Goal: Task Accomplishment & Management: Use online tool/utility

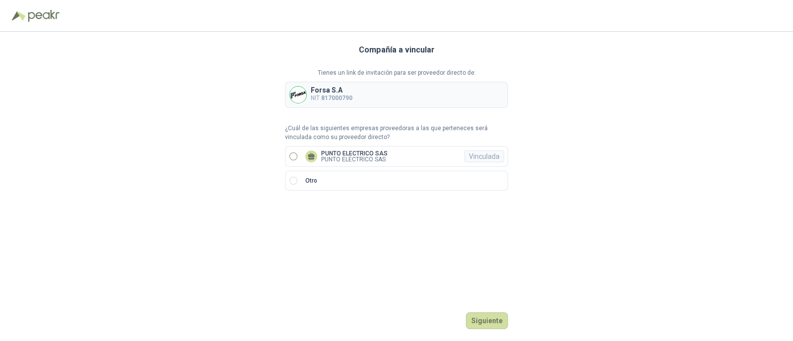
click at [291, 152] on label "PUNTO ELECTRICO SAS PUNTO ELECTRICO SAS Vinculada" at bounding box center [396, 156] width 223 height 21
click at [501, 323] on button "Ingresar" at bounding box center [488, 321] width 39 height 17
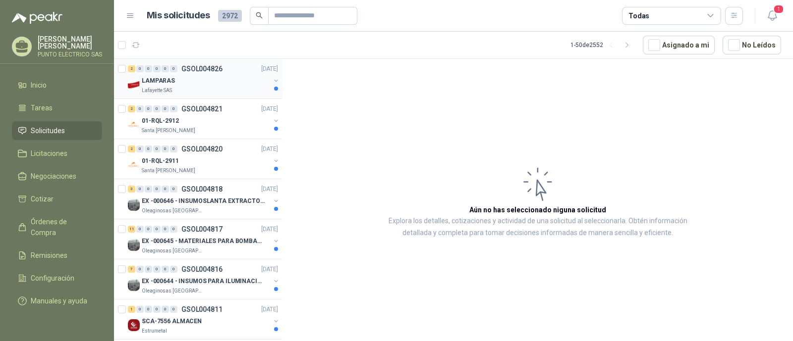
click at [193, 84] on div "LAMPARAS" at bounding box center [206, 81] width 128 height 12
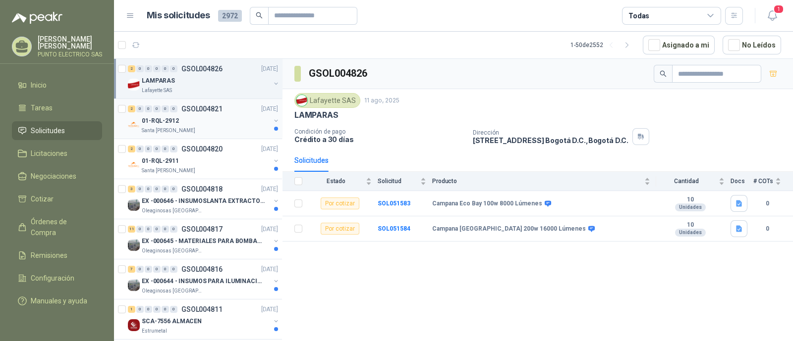
click at [205, 119] on div "01-RQL-2912" at bounding box center [206, 121] width 128 height 12
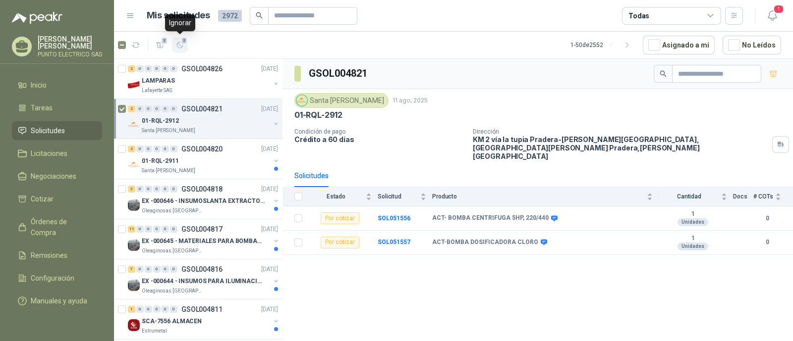
click at [181, 47] on icon "button" at bounding box center [180, 45] width 6 height 6
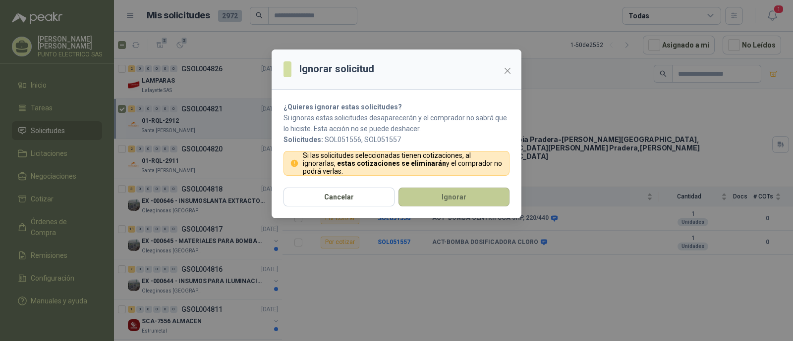
click at [456, 197] on button "Ignorar" at bounding box center [453, 197] width 111 height 19
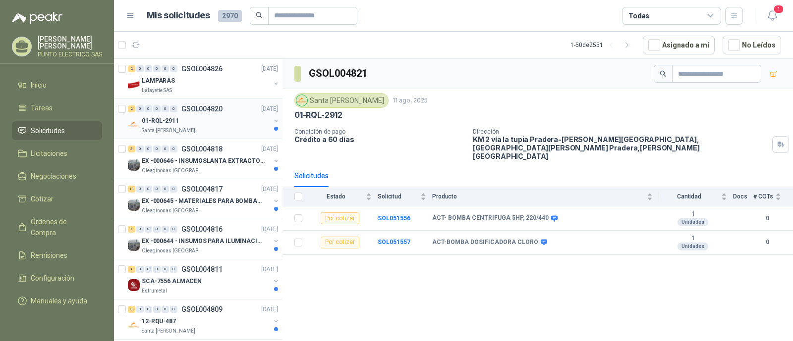
click at [215, 115] on div "01-RQL-2911" at bounding box center [206, 121] width 128 height 12
click at [181, 44] on icon "button" at bounding box center [180, 45] width 8 height 8
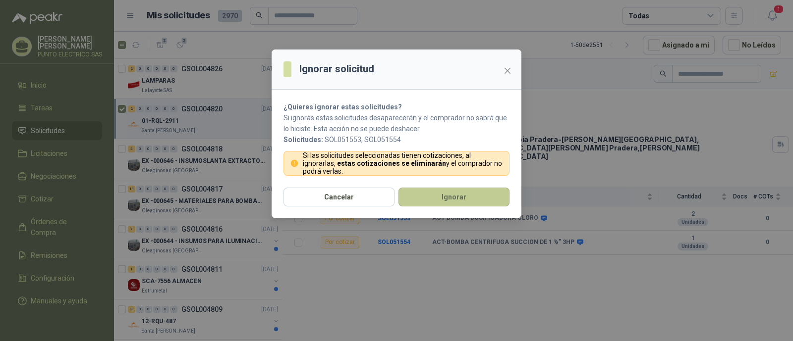
click at [451, 194] on button "Ignorar" at bounding box center [453, 197] width 111 height 19
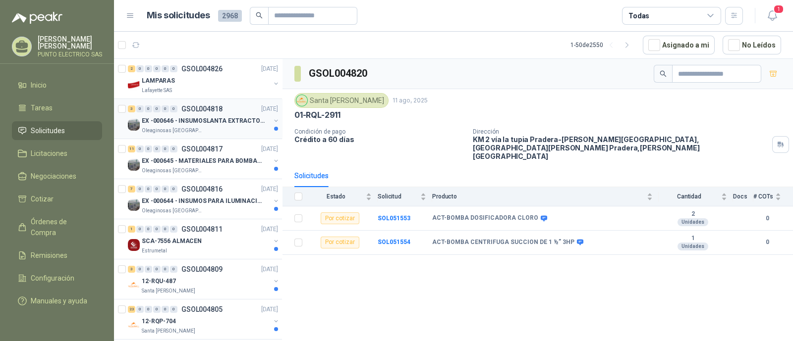
click at [211, 120] on p "EX -000646 - INSUMOSLANTA EXTRACTORA" at bounding box center [203, 120] width 123 height 9
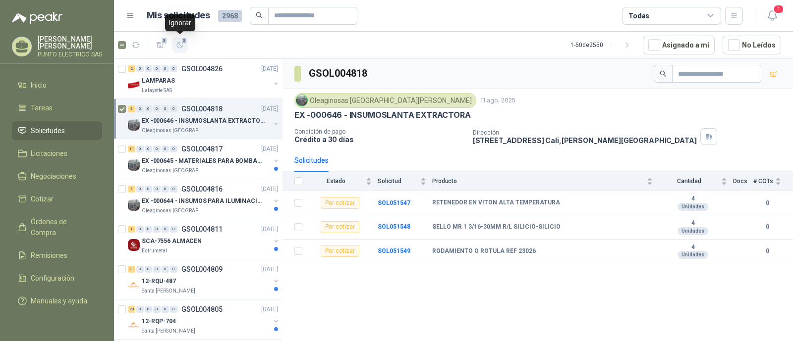
click at [182, 47] on icon "button" at bounding box center [180, 45] width 6 height 6
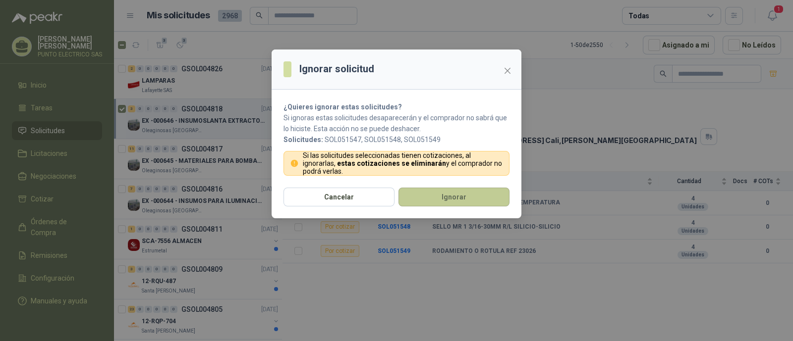
click at [460, 201] on button "Ignorar" at bounding box center [453, 197] width 111 height 19
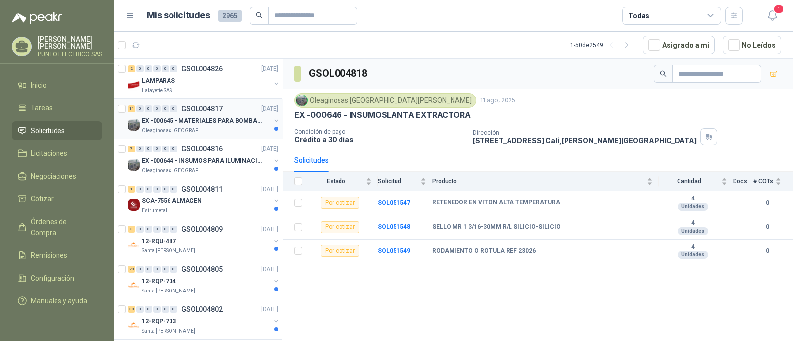
click at [210, 118] on p "EX -000645 - MATERIALES PARA BOMBAS STANDBY PLANTA" at bounding box center [203, 120] width 123 height 9
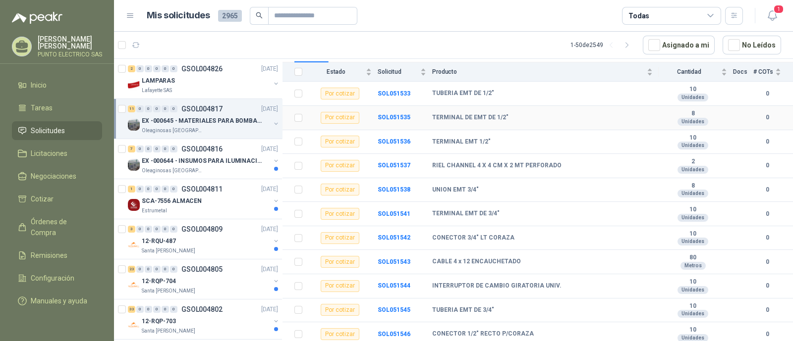
scroll to position [111, 0]
click at [202, 162] on p "EX -000644 - INSUMOS PARA ILUMINACIONN ZONA DE CLA" at bounding box center [203, 161] width 123 height 9
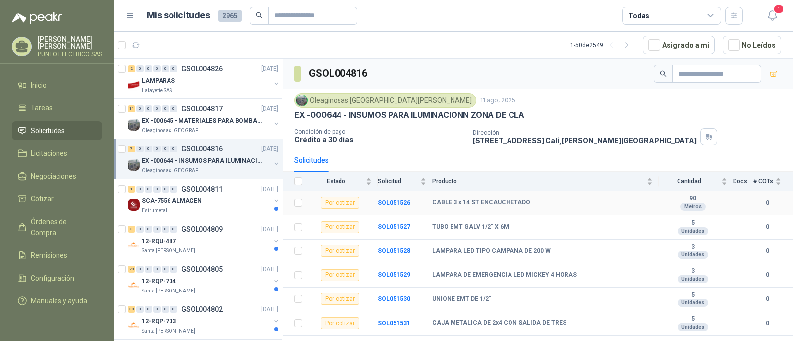
scroll to position [14, 0]
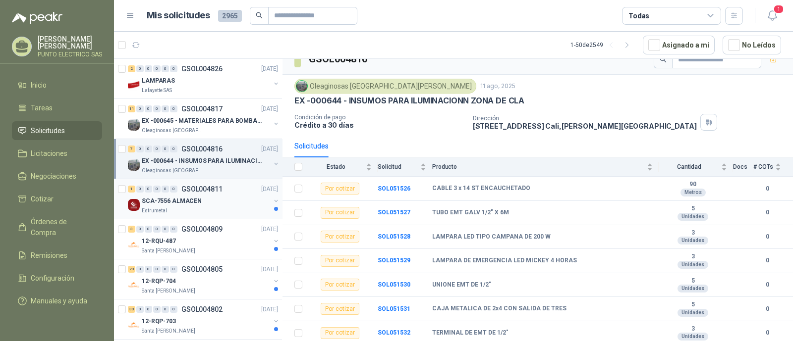
click at [217, 196] on div "SCA-7556 ALMACEN" at bounding box center [206, 201] width 128 height 12
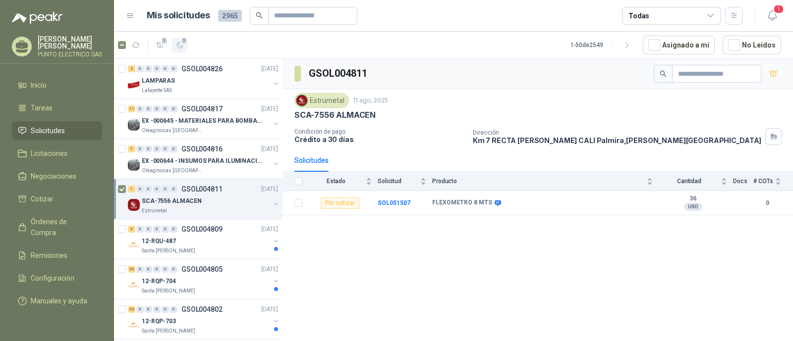
click at [179, 47] on icon "button" at bounding box center [180, 45] width 8 height 8
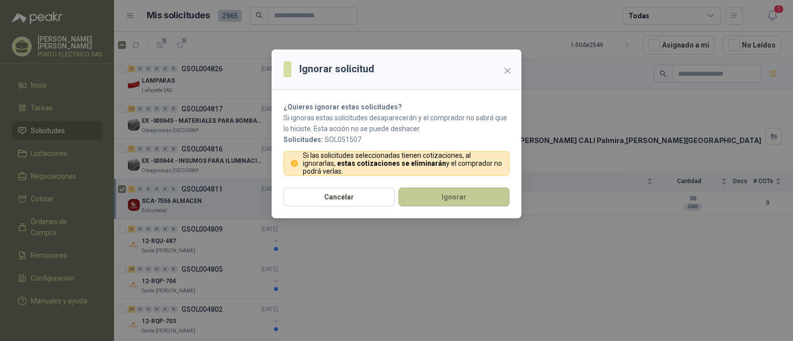
click at [455, 194] on button "Ignorar" at bounding box center [453, 197] width 111 height 19
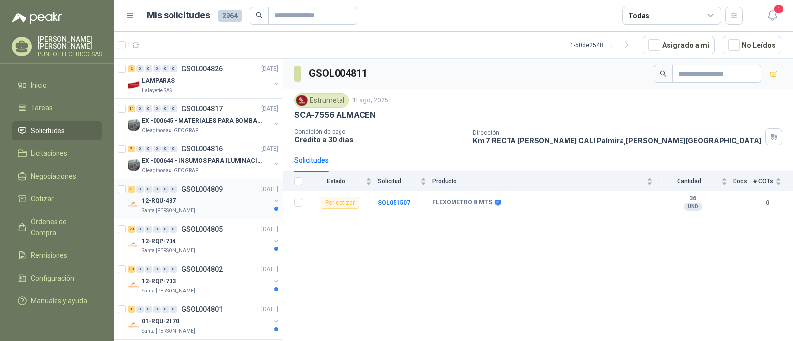
click at [212, 200] on div "12-RQU-487" at bounding box center [206, 201] width 128 height 12
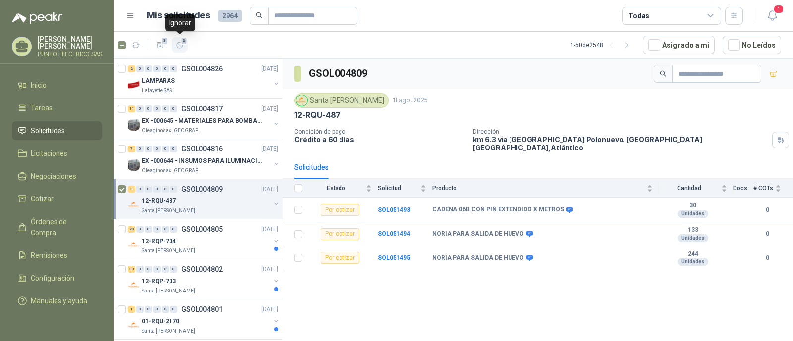
click at [177, 46] on icon "button" at bounding box center [180, 45] width 6 height 6
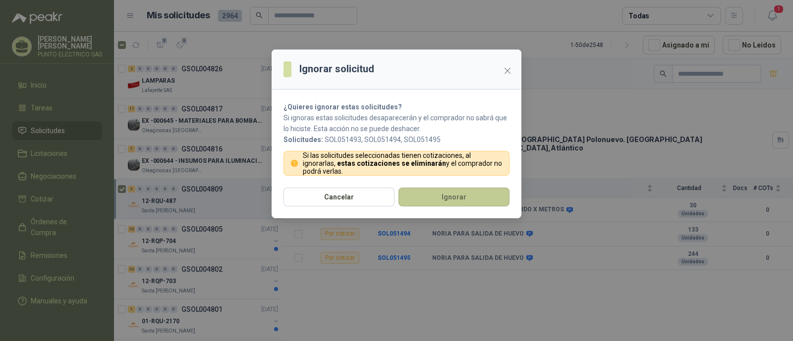
click at [443, 191] on button "Ignorar" at bounding box center [453, 197] width 111 height 19
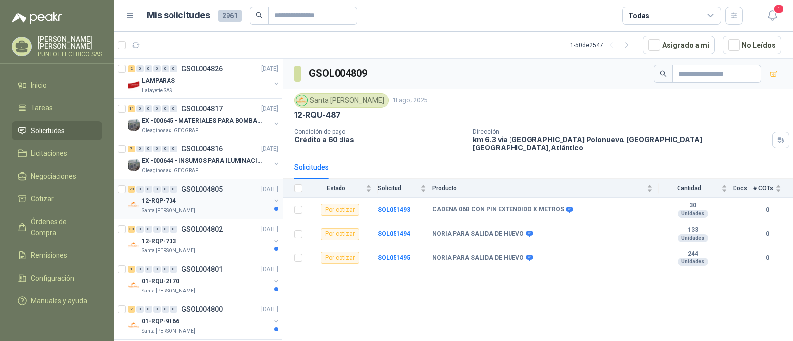
click at [213, 202] on div "12-RQP-704" at bounding box center [206, 201] width 128 height 12
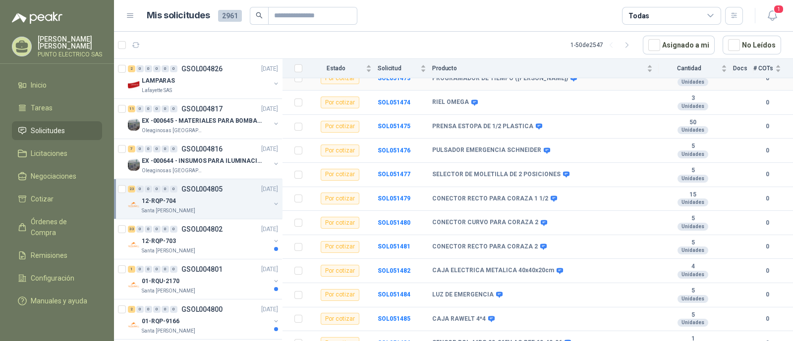
scroll to position [401, 0]
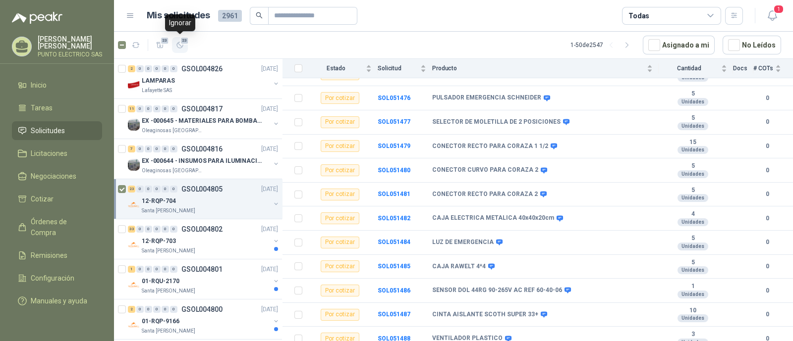
click at [183, 44] on span "23" at bounding box center [184, 41] width 9 height 8
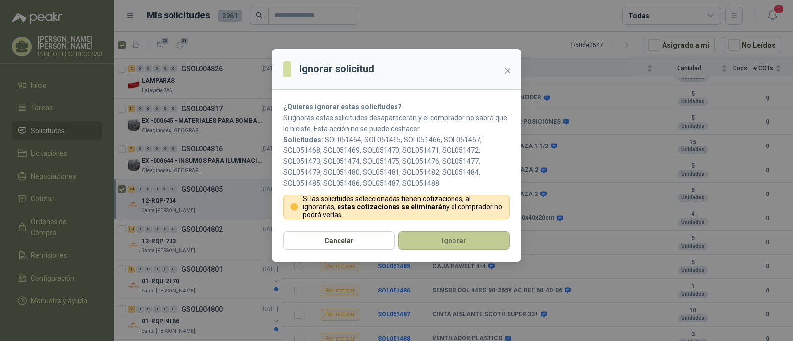
click at [468, 236] on button "Ignorar" at bounding box center [453, 240] width 111 height 19
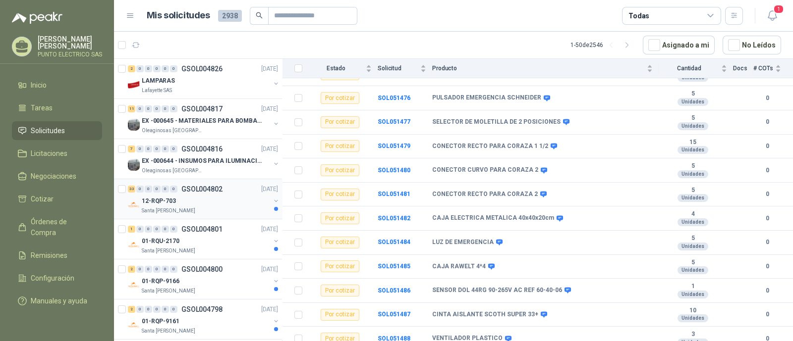
click at [182, 192] on p "GSOL004802" at bounding box center [201, 189] width 41 height 7
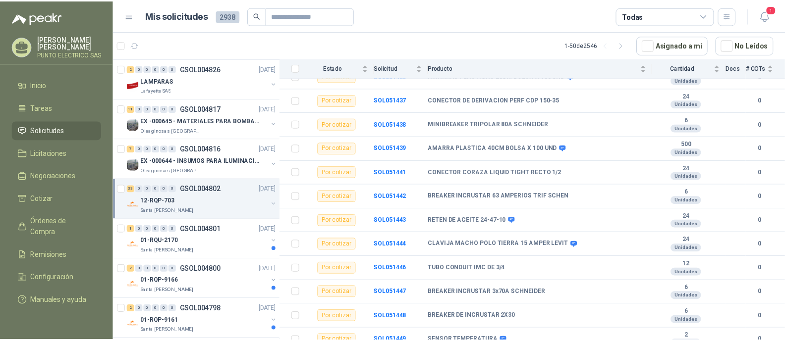
scroll to position [642, 0]
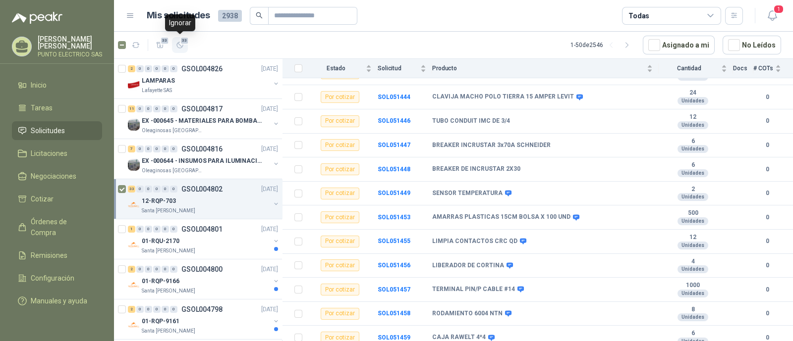
click at [182, 41] on span "33" at bounding box center [184, 41] width 9 height 8
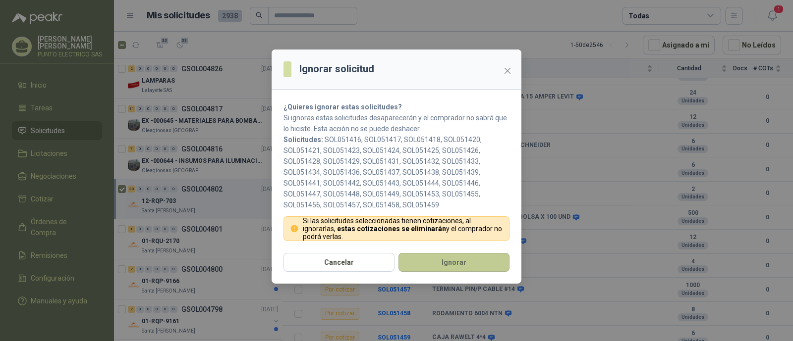
click at [460, 255] on button "Ignorar" at bounding box center [453, 262] width 111 height 19
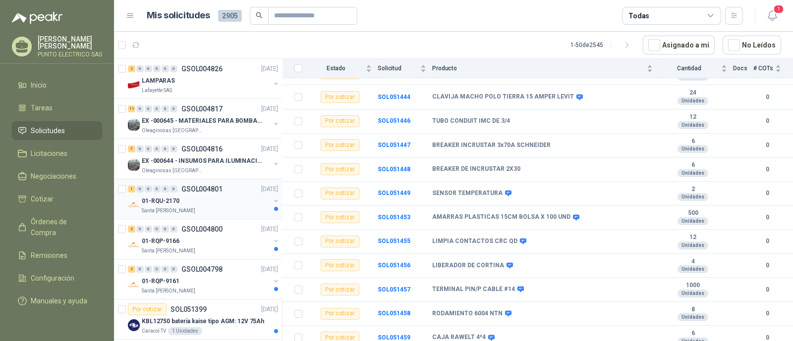
click at [200, 200] on div "01-RQU-2170" at bounding box center [206, 201] width 128 height 12
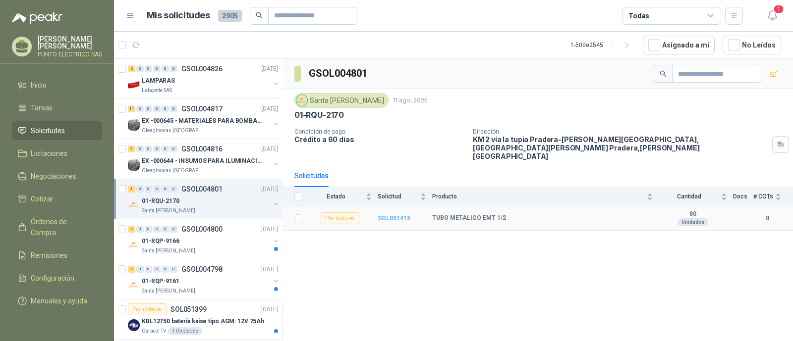
click at [399, 215] on b "SOL051415" at bounding box center [393, 218] width 33 height 7
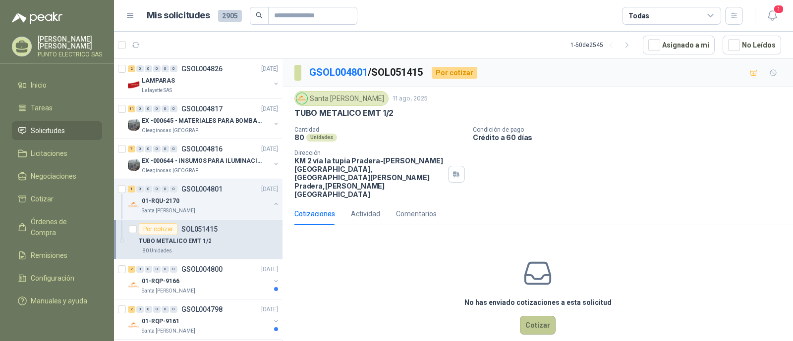
click at [539, 316] on button "Cotizar" at bounding box center [538, 325] width 36 height 19
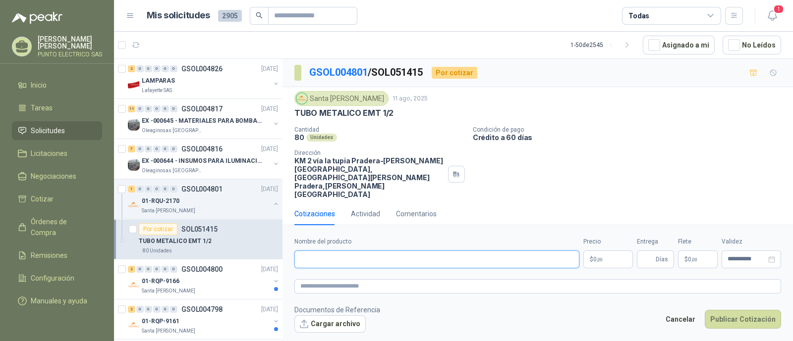
click at [340, 251] on input "Nombre del producto" at bounding box center [436, 260] width 285 height 18
type input "**********"
click at [609, 239] on body "[PERSON_NAME] PUNTO ELECTRICO SAS Inicio Tareas Solicitudes Licitaciones Negoci…" at bounding box center [396, 170] width 793 height 341
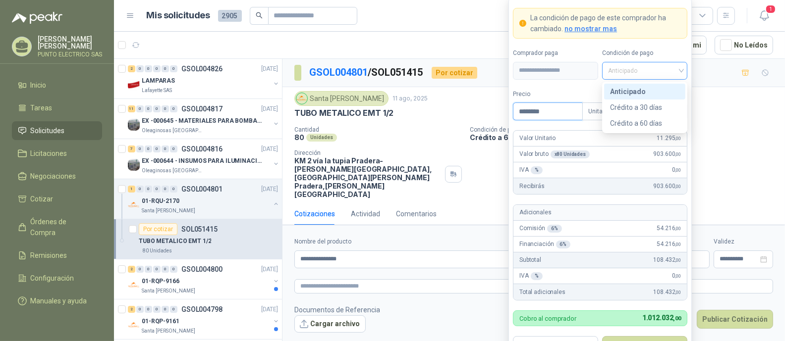
click at [680, 71] on span "Anticipado" at bounding box center [644, 70] width 73 height 15
type input "********"
click at [680, 71] on span "Anticipado" at bounding box center [644, 70] width 73 height 15
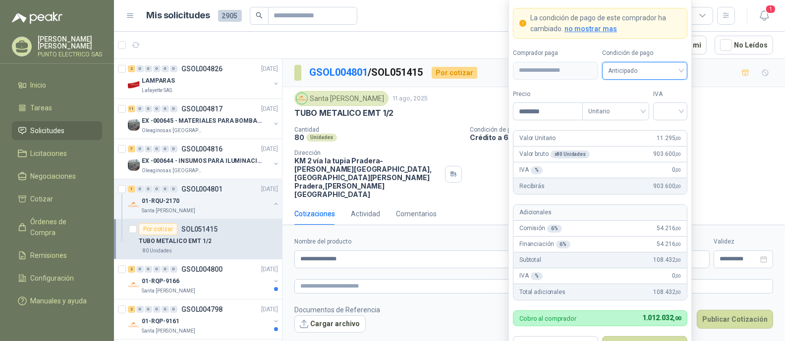
click at [680, 70] on span "Anticipado" at bounding box center [644, 70] width 73 height 15
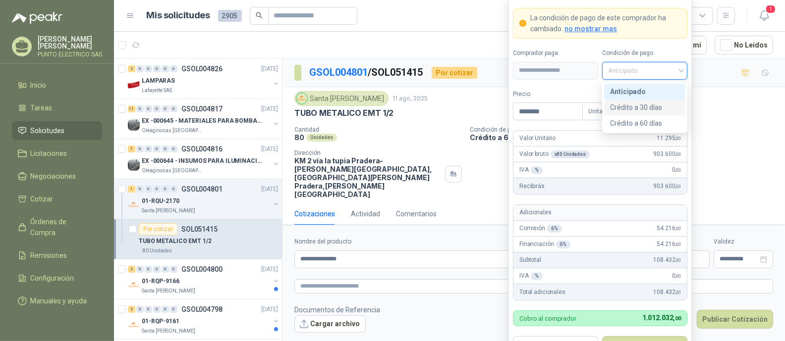
click at [646, 105] on div "Crédito a 30 días" at bounding box center [644, 107] width 69 height 11
click at [682, 110] on div at bounding box center [670, 112] width 34 height 18
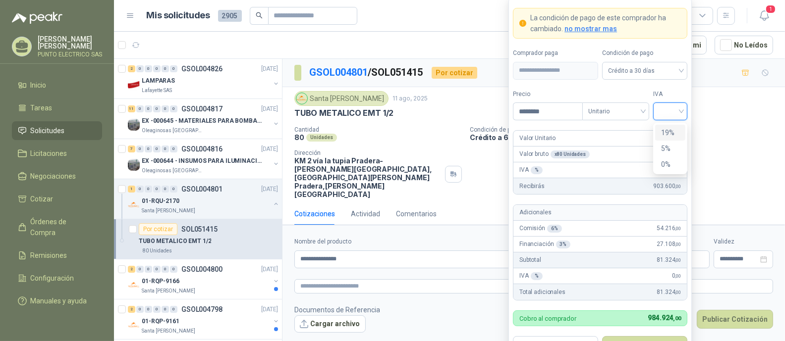
click at [667, 135] on div "19%" at bounding box center [670, 132] width 18 height 11
click at [685, 74] on div "Crédito a 30 días" at bounding box center [644, 71] width 85 height 18
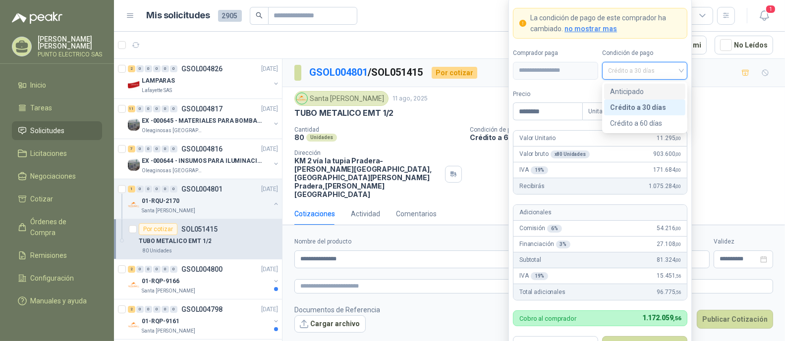
click at [639, 90] on div "Anticipado" at bounding box center [644, 91] width 69 height 11
click at [681, 72] on span "Anticipado" at bounding box center [644, 70] width 73 height 15
click at [642, 104] on div "Crédito a 30 días" at bounding box center [644, 107] width 69 height 11
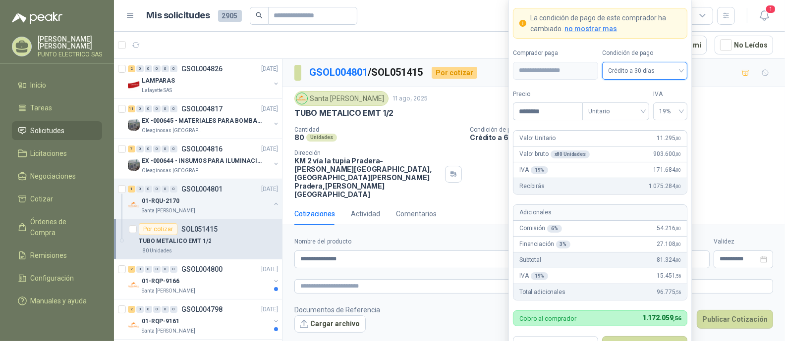
click at [681, 69] on span "Crédito a 30 días" at bounding box center [644, 70] width 73 height 15
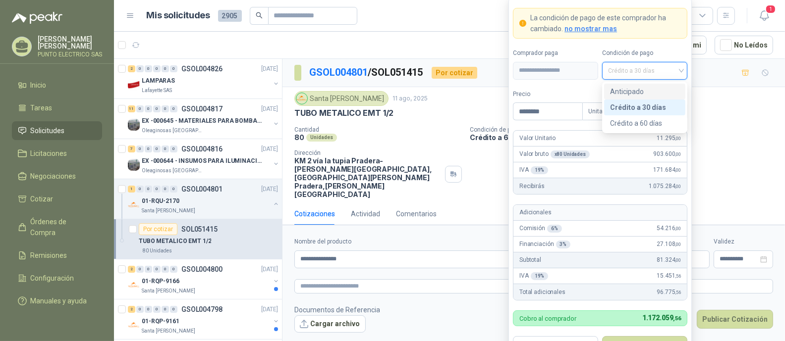
click at [638, 90] on div "Anticipado" at bounding box center [644, 91] width 69 height 11
click at [683, 68] on div "Anticipado" at bounding box center [644, 71] width 85 height 18
click at [637, 105] on div "Crédito a 30 días" at bounding box center [644, 107] width 69 height 11
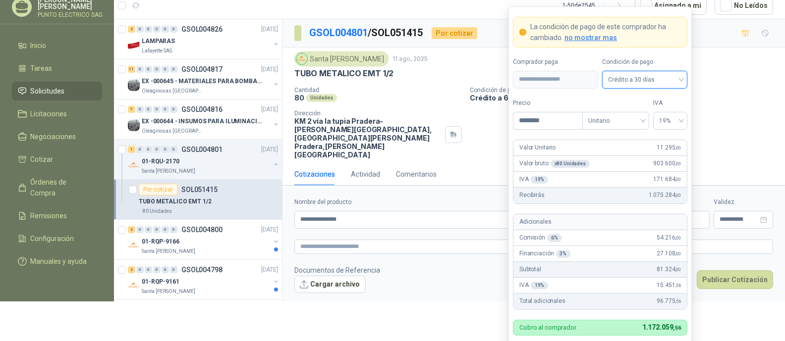
scroll to position [49, 0]
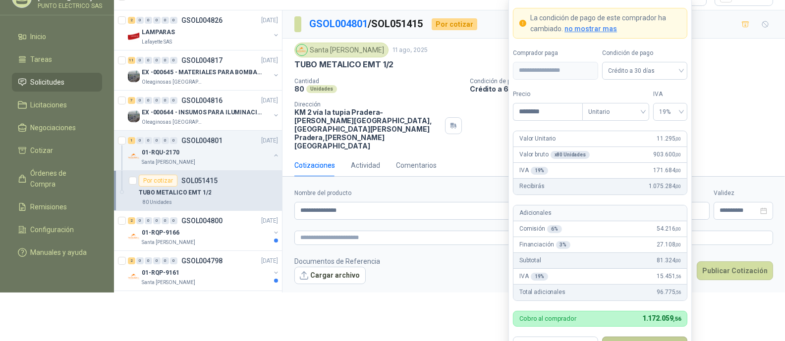
click at [655, 338] on button "Guardar" at bounding box center [644, 346] width 85 height 19
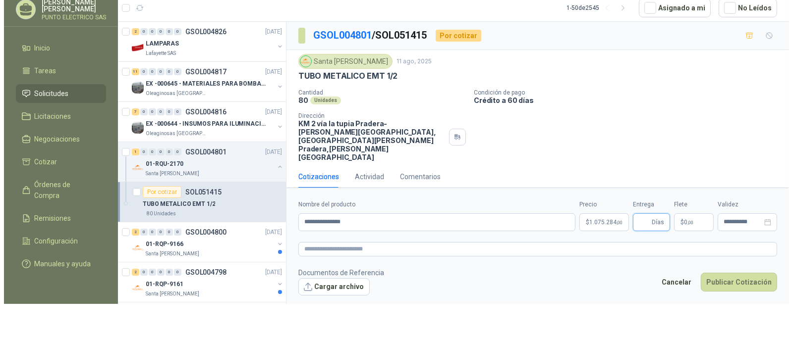
scroll to position [0, 0]
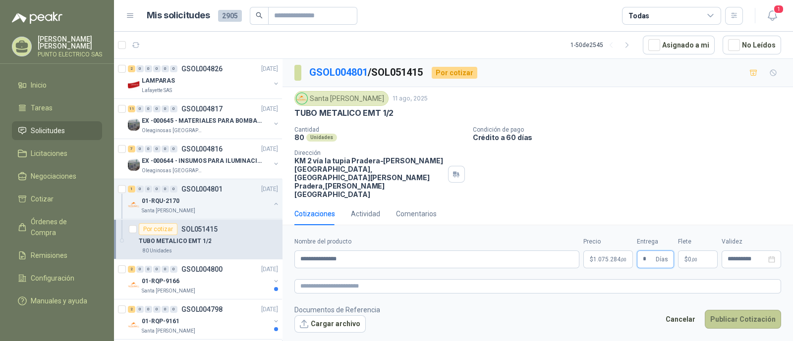
type input "*"
click at [747, 310] on button "Publicar Cotización" at bounding box center [742, 319] width 76 height 19
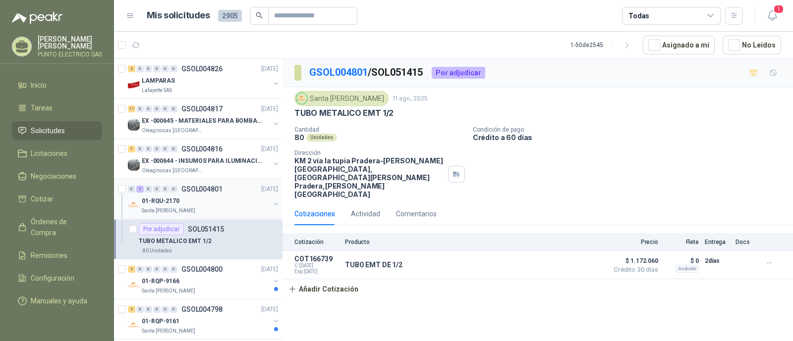
click at [206, 198] on div "01-RQU-2170" at bounding box center [206, 201] width 128 height 12
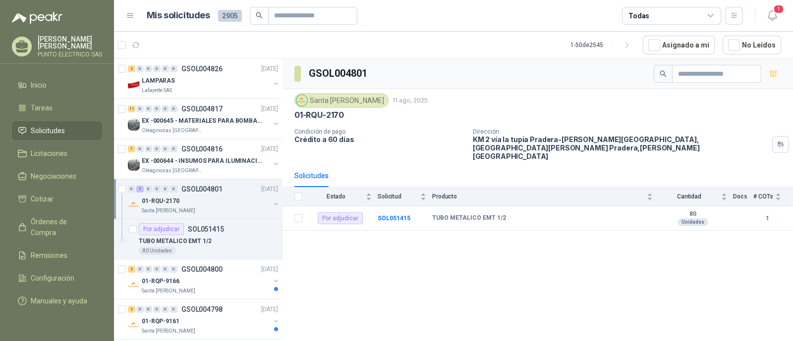
click at [235, 197] on div "01-RQU-2170" at bounding box center [206, 201] width 128 height 12
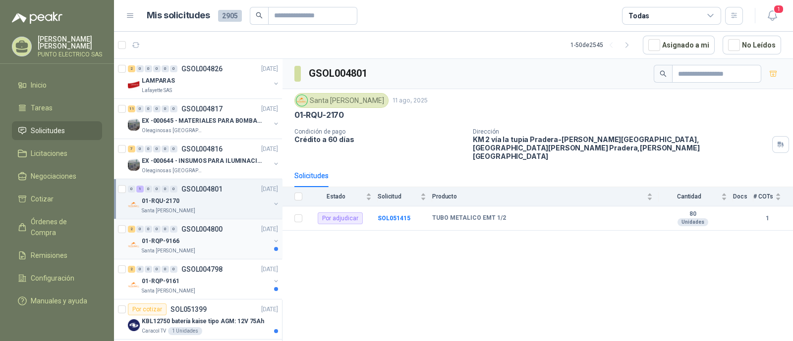
click at [198, 236] on div "01-RQP-9166" at bounding box center [206, 241] width 128 height 12
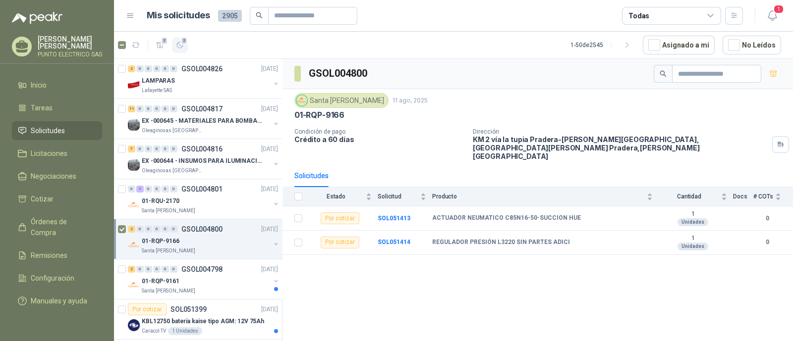
click at [181, 44] on icon "button" at bounding box center [180, 45] width 8 height 8
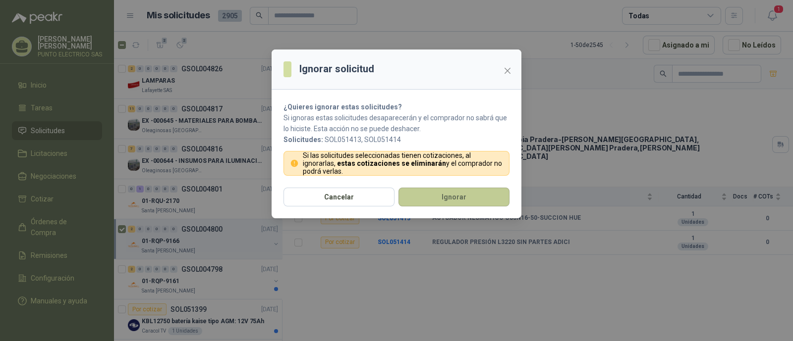
click at [443, 190] on button "Ignorar" at bounding box center [453, 197] width 111 height 19
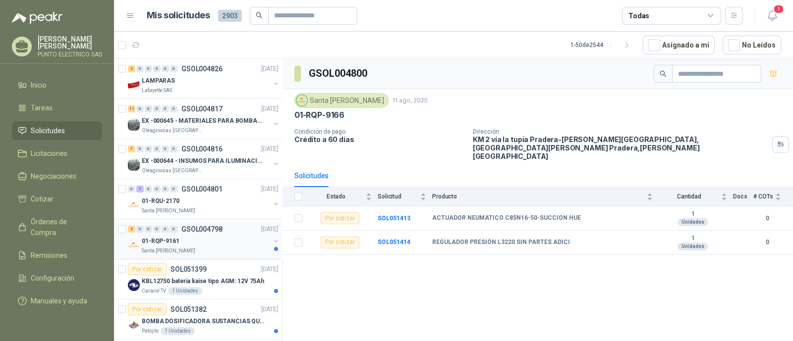
click at [230, 231] on div "2 0 0 0 0 0 GSOL004798 [DATE]" at bounding box center [204, 229] width 152 height 12
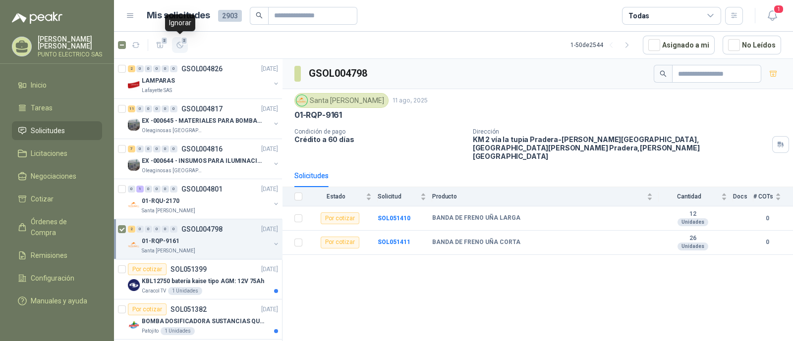
click at [182, 45] on icon "button" at bounding box center [180, 45] width 8 height 8
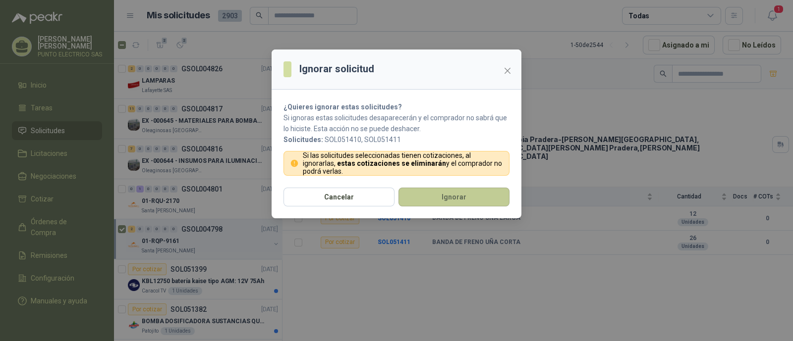
click at [473, 202] on button "Ignorar" at bounding box center [453, 197] width 111 height 19
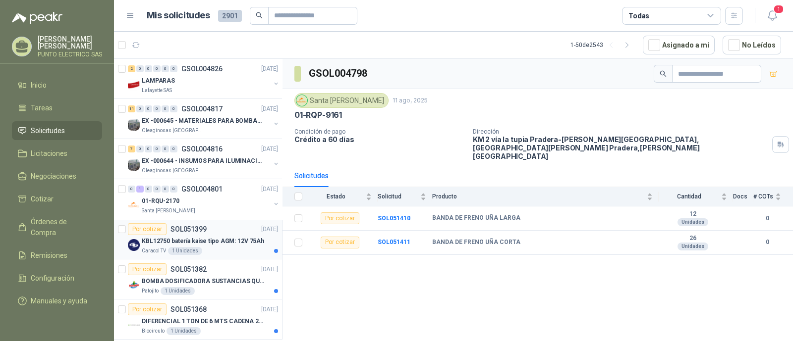
click at [222, 226] on div "Por cotizar SOL051399 [DATE]" at bounding box center [203, 229] width 150 height 12
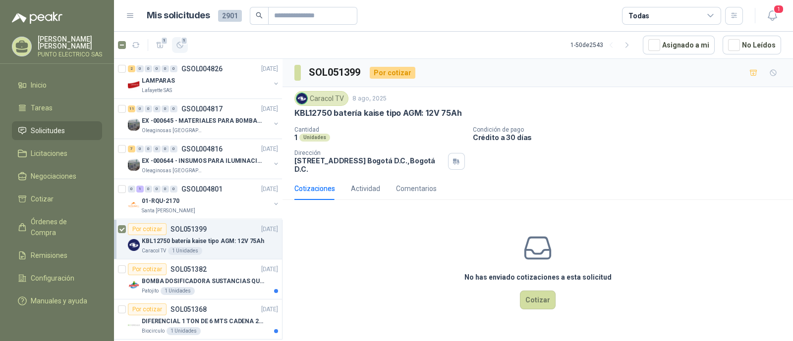
click at [181, 46] on icon "button" at bounding box center [180, 45] width 8 height 8
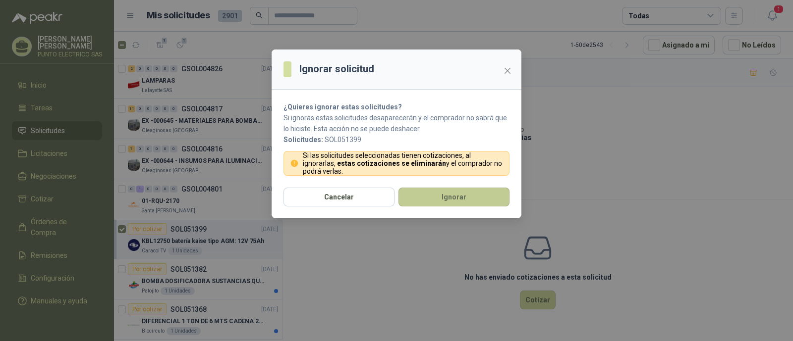
click at [460, 196] on button "Ignorar" at bounding box center [453, 197] width 111 height 19
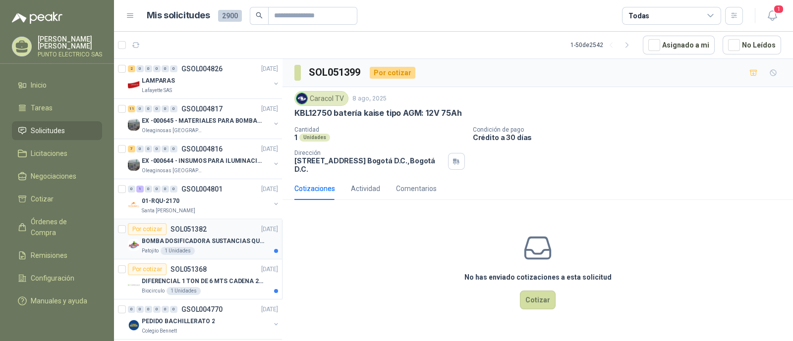
click at [234, 240] on p "BOMBA DOSIFICADORA SUSTANCIAS QUIMICAS" at bounding box center [203, 241] width 123 height 9
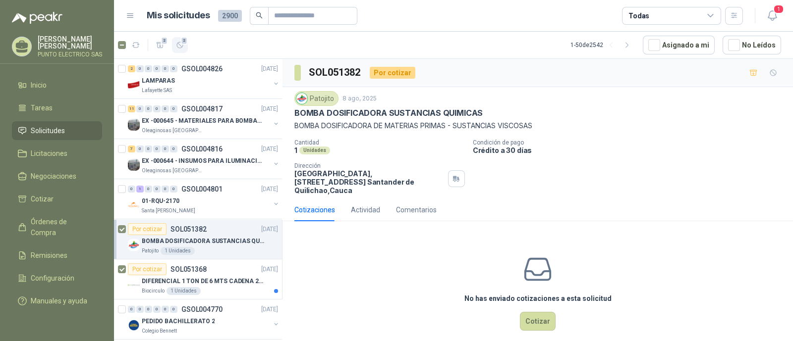
click at [183, 49] on icon "button" at bounding box center [180, 45] width 8 height 8
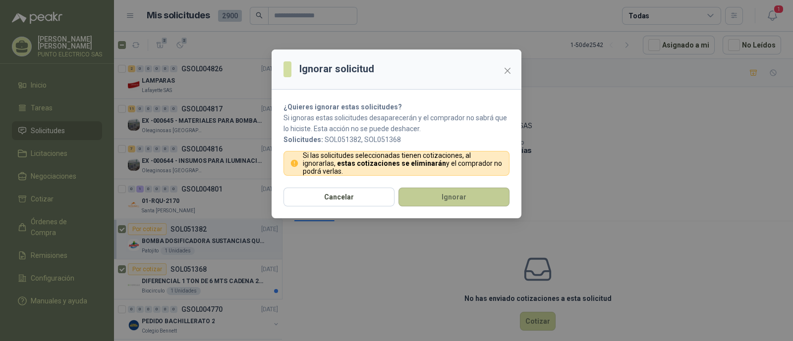
click at [463, 197] on button "Ignorar" at bounding box center [453, 197] width 111 height 19
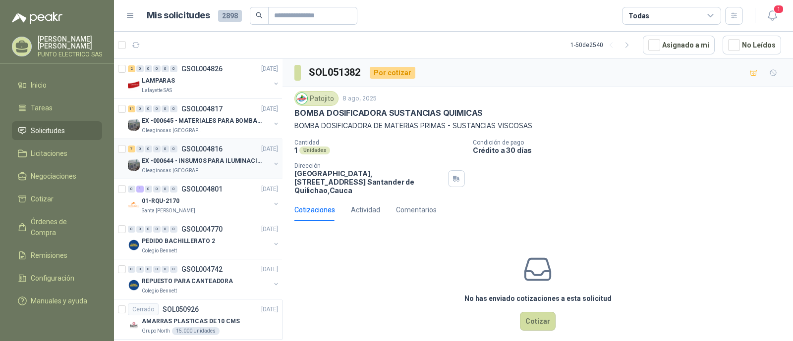
click at [229, 159] on p "EX -000644 - INSUMOS PARA ILUMINACIONN ZONA DE CLA" at bounding box center [203, 161] width 123 height 9
